Goal: Information Seeking & Learning: Learn about a topic

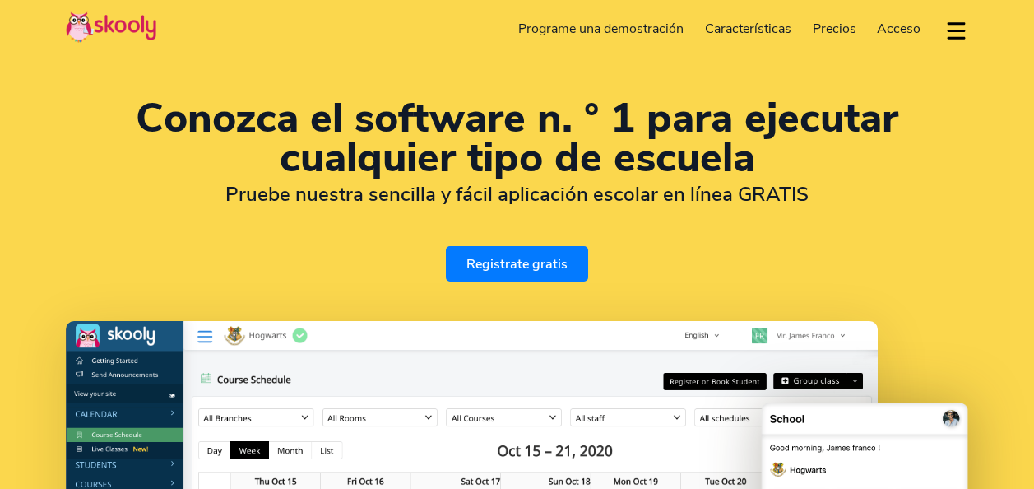
select select "es"
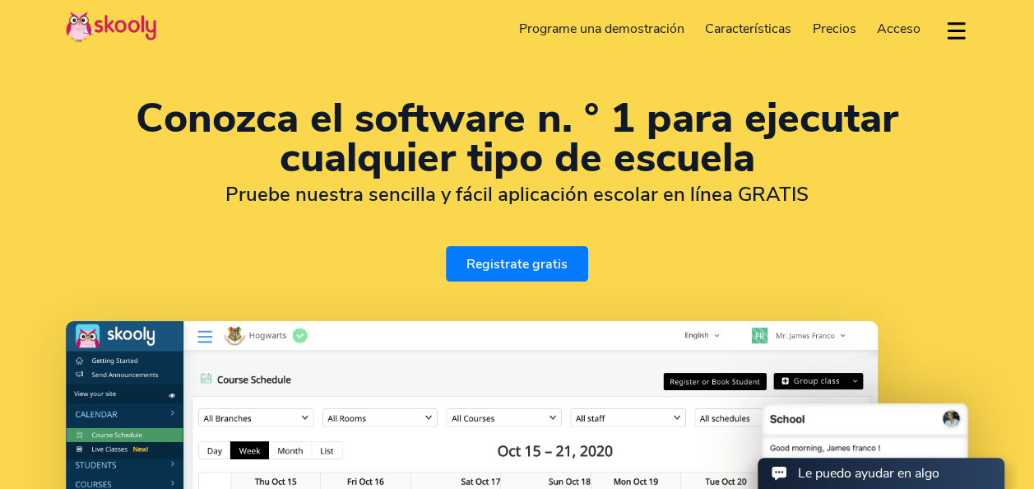
select select "54"
select select "[GEOGRAPHIC_DATA]"
select select "[GEOGRAPHIC_DATA]/[GEOGRAPHIC_DATA]/San_Luis"
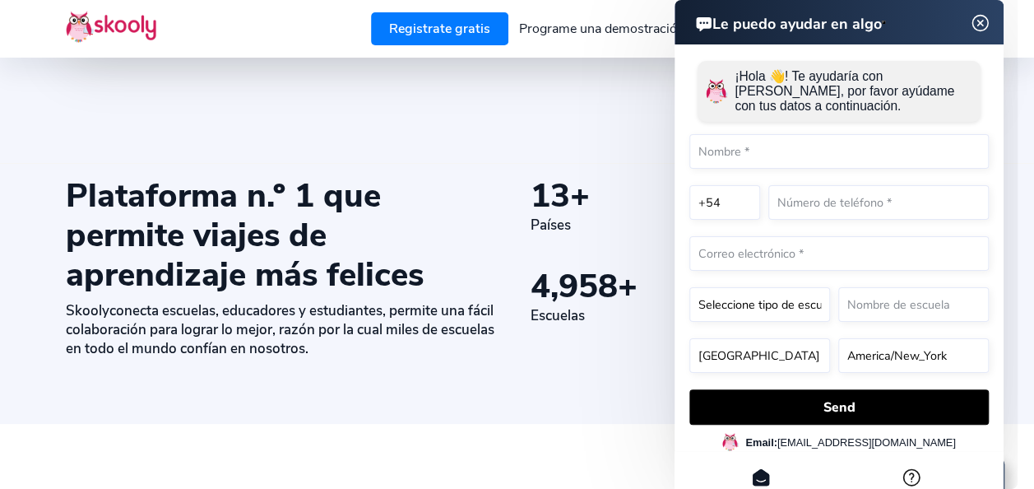
scroll to position [842, 0]
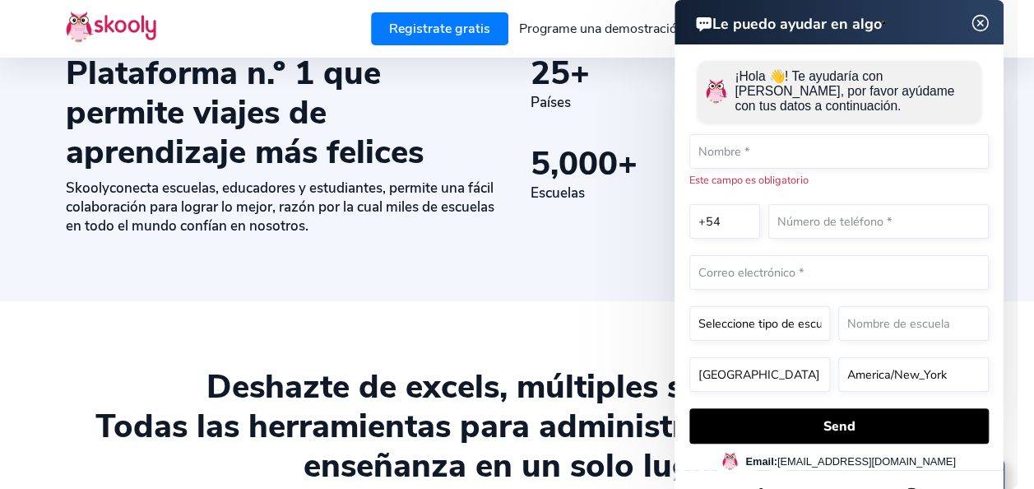
click at [980, 27] on img at bounding box center [980, 23] width 31 height 21
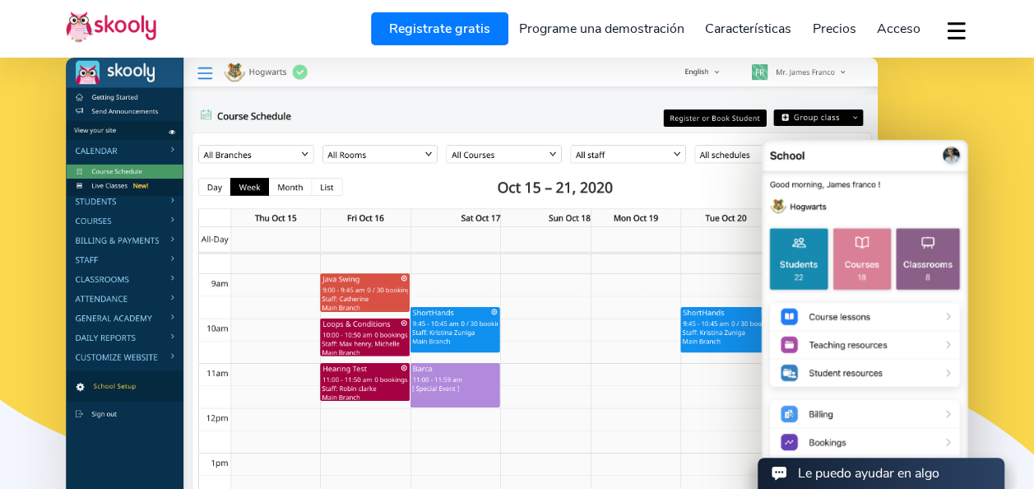
scroll to position [0, 0]
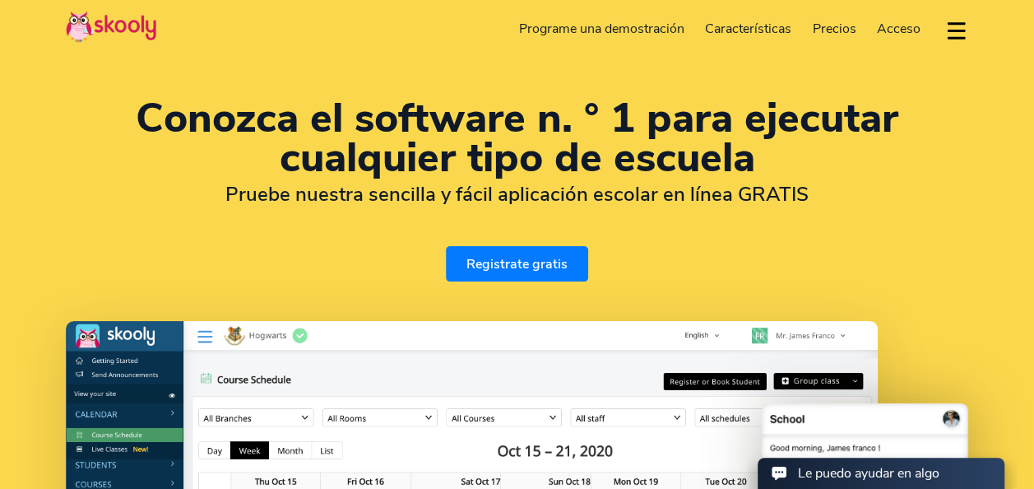
click at [828, 37] on span "Precios" at bounding box center [835, 29] width 44 height 18
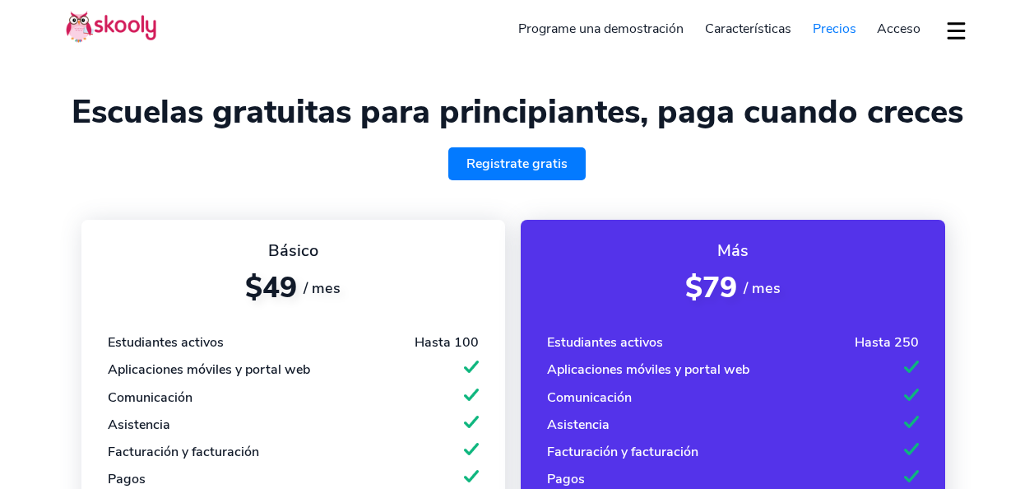
select select "es"
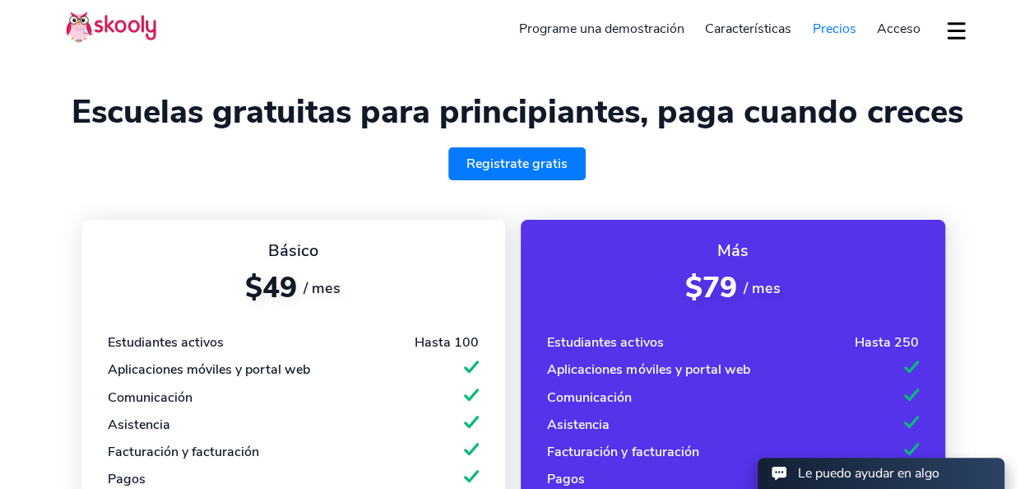
select select "54"
select select "[GEOGRAPHIC_DATA]"
select select "[GEOGRAPHIC_DATA]/[GEOGRAPHIC_DATA]/San_Luis"
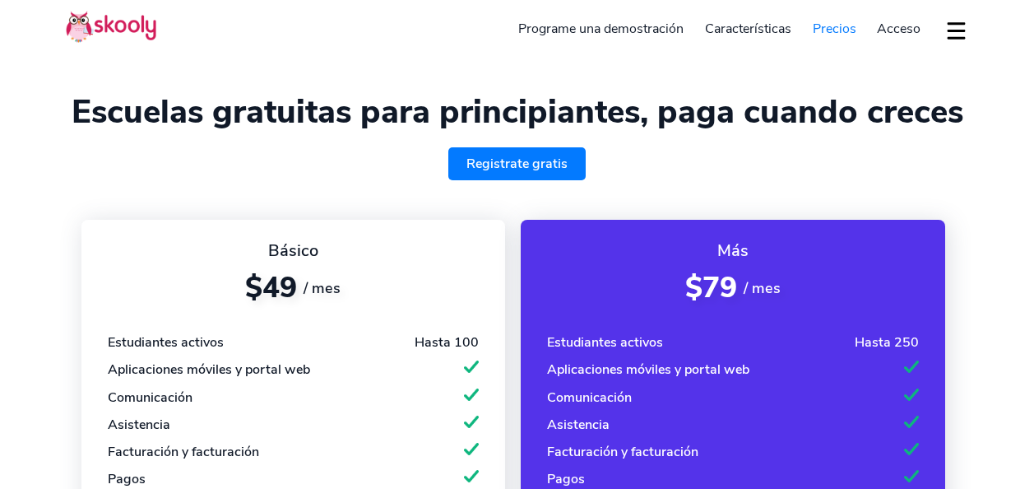
select select "es"
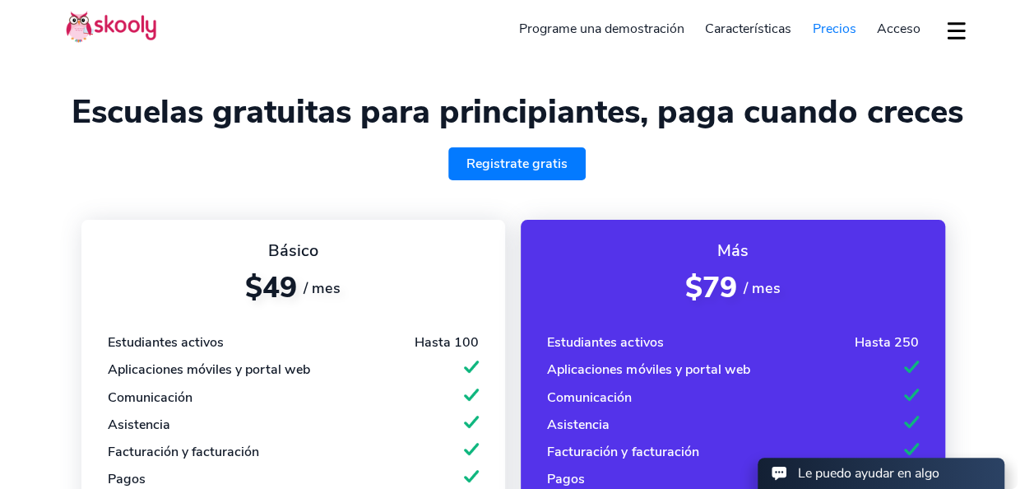
select select "54"
select select "[GEOGRAPHIC_DATA]"
select select "[GEOGRAPHIC_DATA]/[GEOGRAPHIC_DATA]/San_Luis"
